Goal: Use online tool/utility: Utilize a website feature to perform a specific function

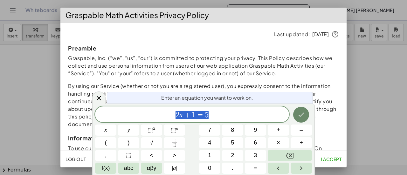
click at [303, 114] on icon "Done" at bounding box center [301, 115] width 6 height 4
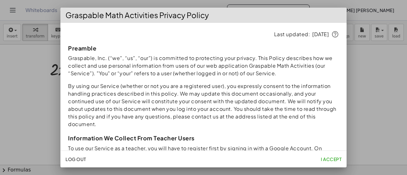
click at [329, 160] on span "I accept" at bounding box center [331, 159] width 21 height 6
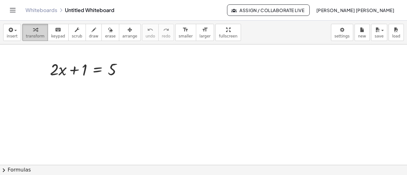
click at [34, 32] on icon "button" at bounding box center [35, 30] width 4 height 8
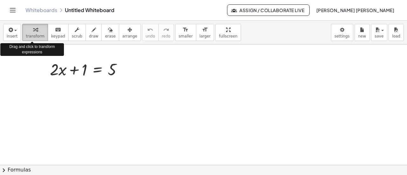
click at [34, 32] on icon "button" at bounding box center [35, 30] width 4 height 8
click at [33, 37] on span "transform" at bounding box center [35, 36] width 19 height 4
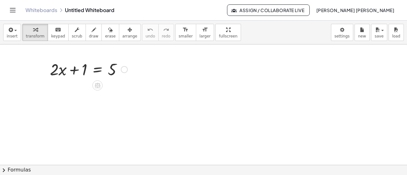
click at [82, 74] on div at bounding box center [89, 69] width 84 height 22
click at [125, 70] on div at bounding box center [124, 69] width 7 height 7
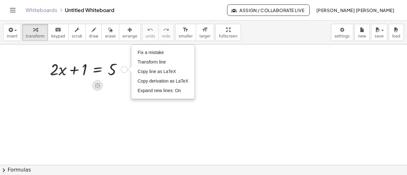
click at [96, 86] on icon at bounding box center [98, 85] width 6 height 5
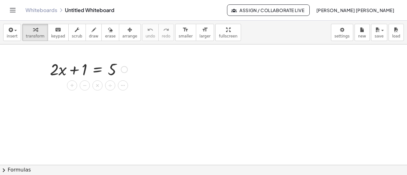
click at [125, 71] on div "Fix a mistake Transform line Copy line as LaTeX Copy derivation as LaTeX Expand…" at bounding box center [124, 69] width 7 height 7
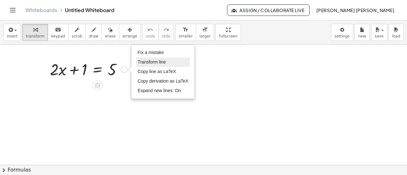
click at [149, 62] on span "Transform line" at bounding box center [152, 61] width 28 height 5
